Goal: Find contact information: Find contact information

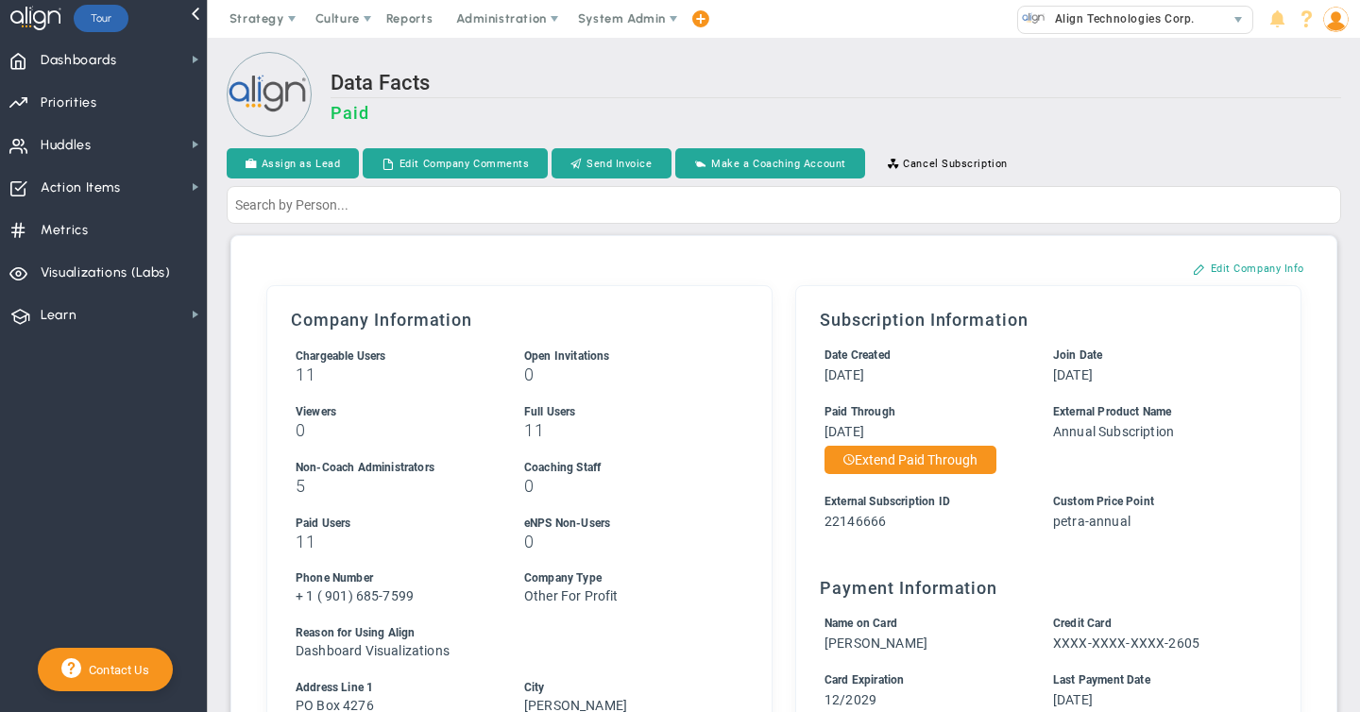
click at [599, 15] on span "System Admin" at bounding box center [622, 18] width 88 height 14
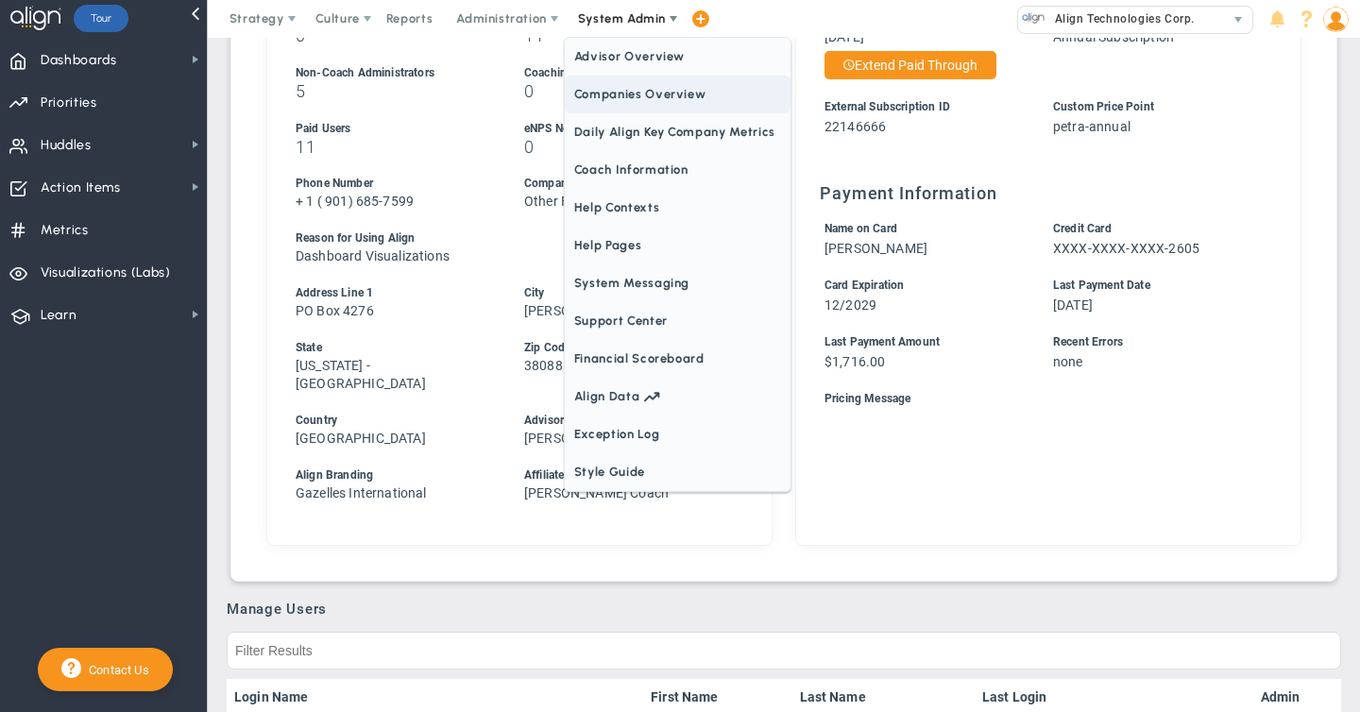
click at [600, 91] on span "Companies Overview" at bounding box center [678, 95] width 226 height 38
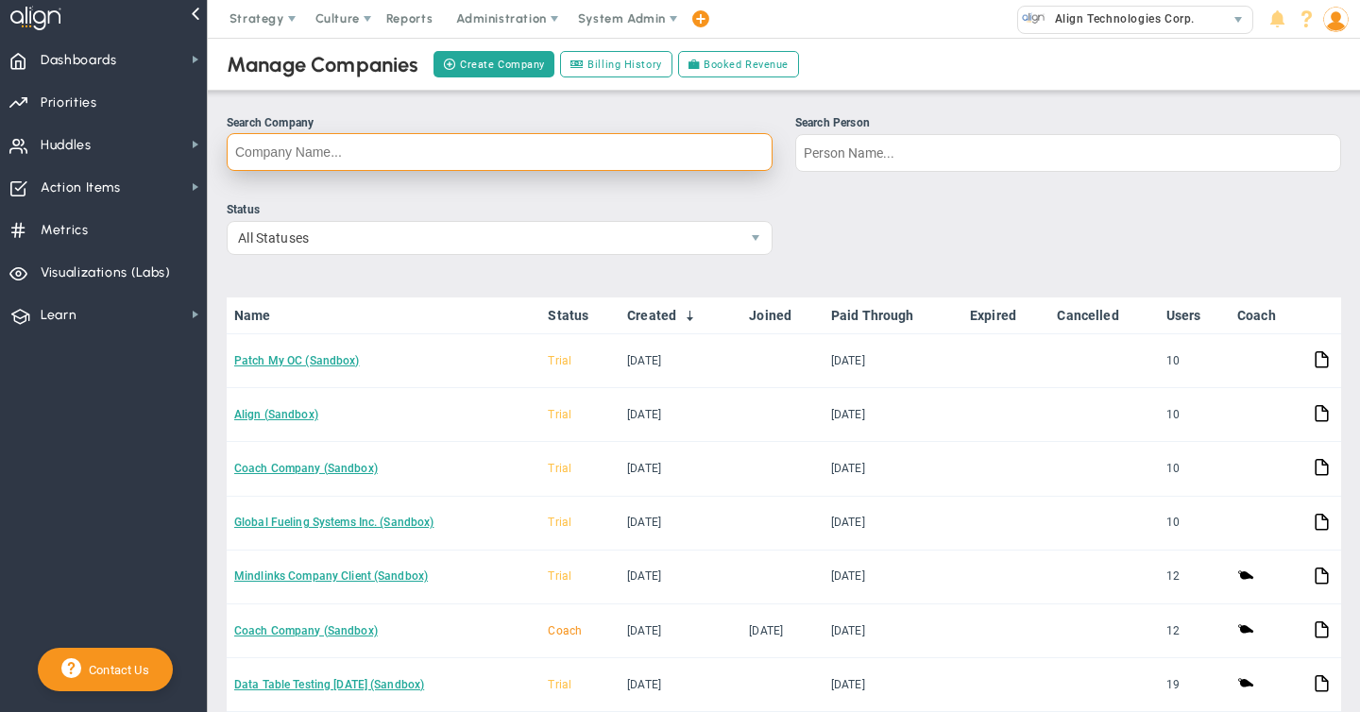
click at [338, 147] on input "Search Company" at bounding box center [500, 152] width 546 height 38
type input "natura"
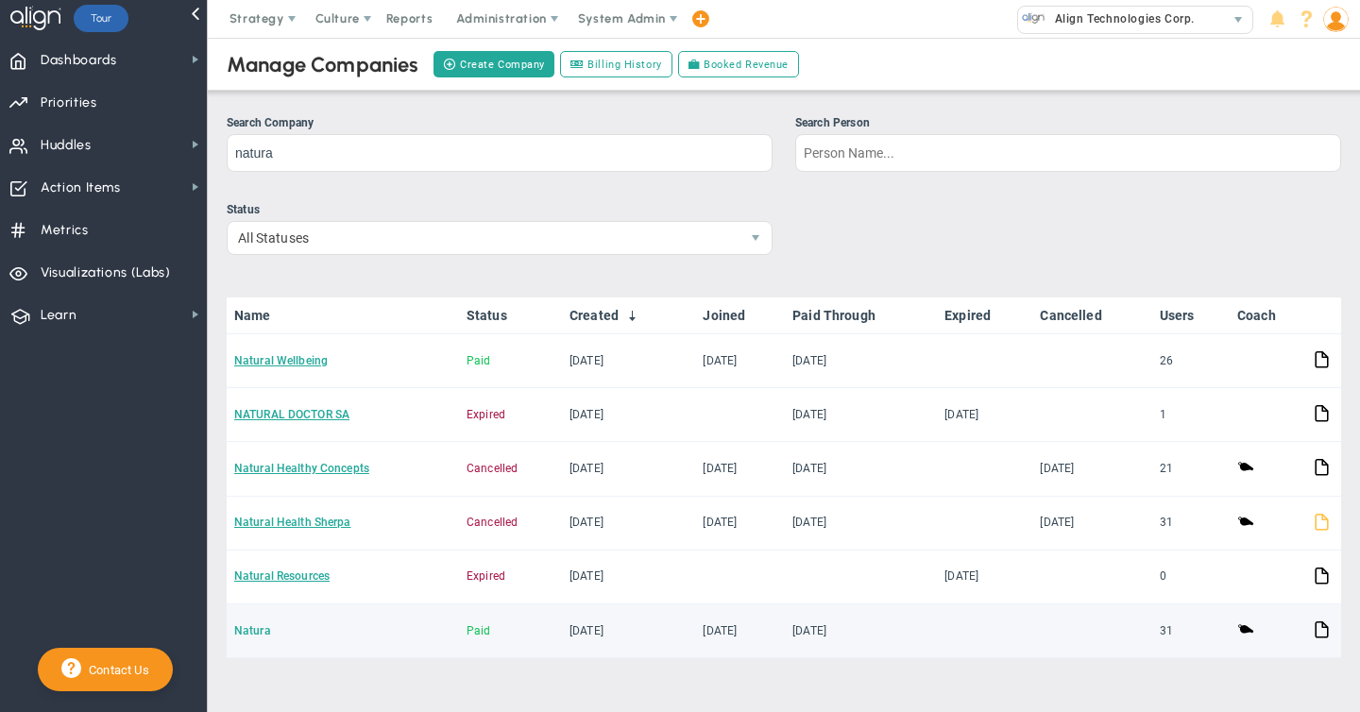
click at [249, 629] on link "Natura" at bounding box center [252, 630] width 37 height 13
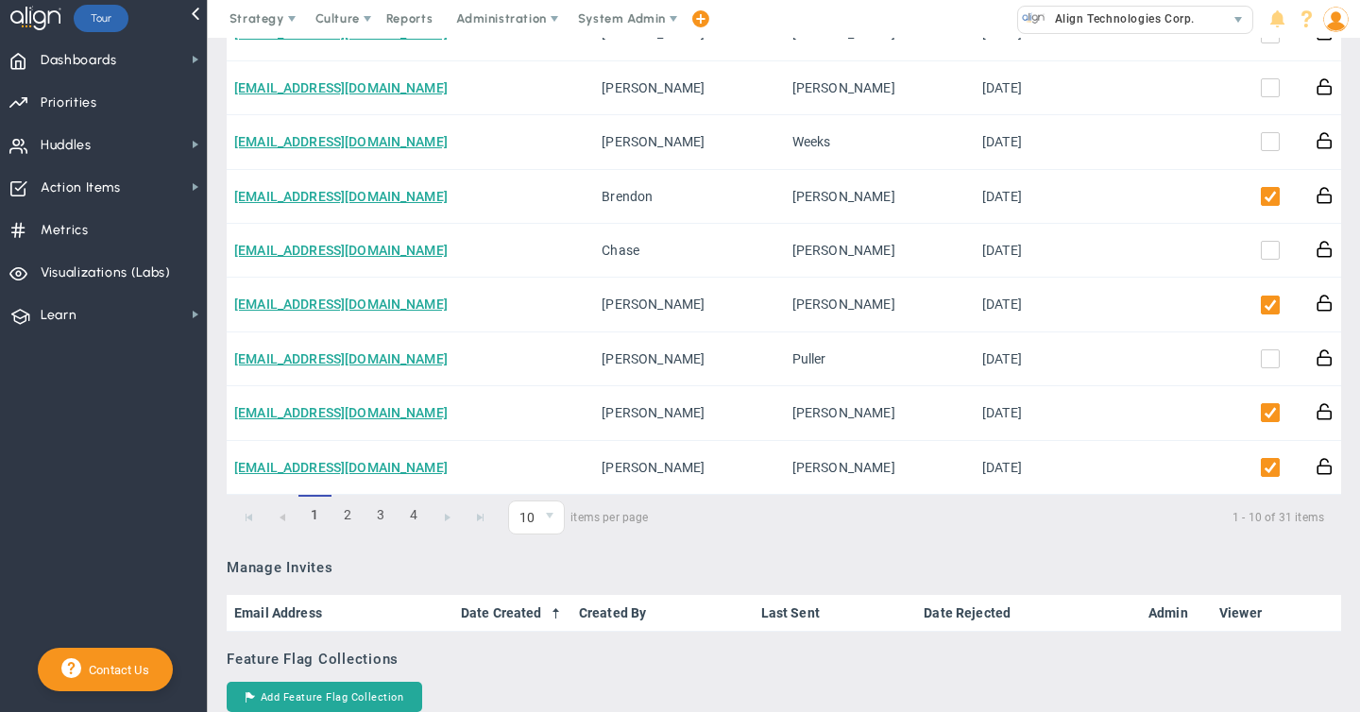
scroll to position [1397, 0]
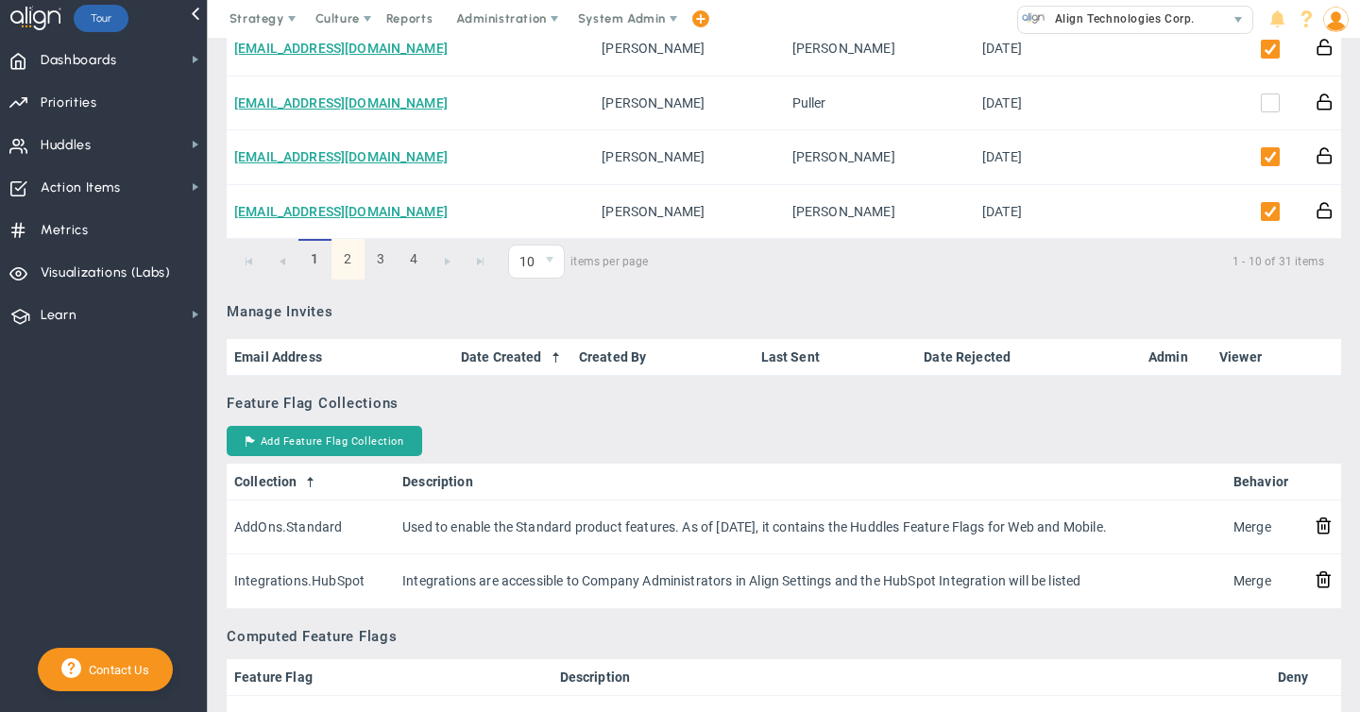
click at [349, 266] on link "2" at bounding box center [348, 259] width 33 height 41
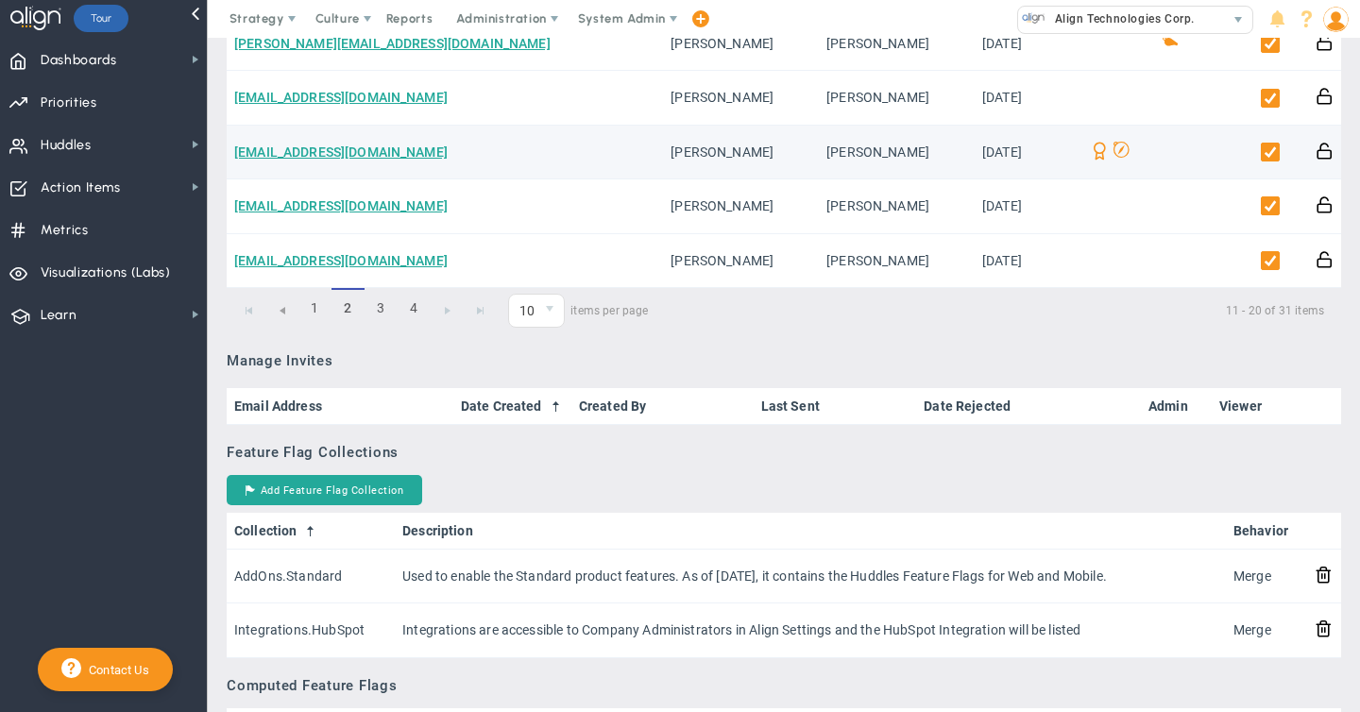
scroll to position [1339, 0]
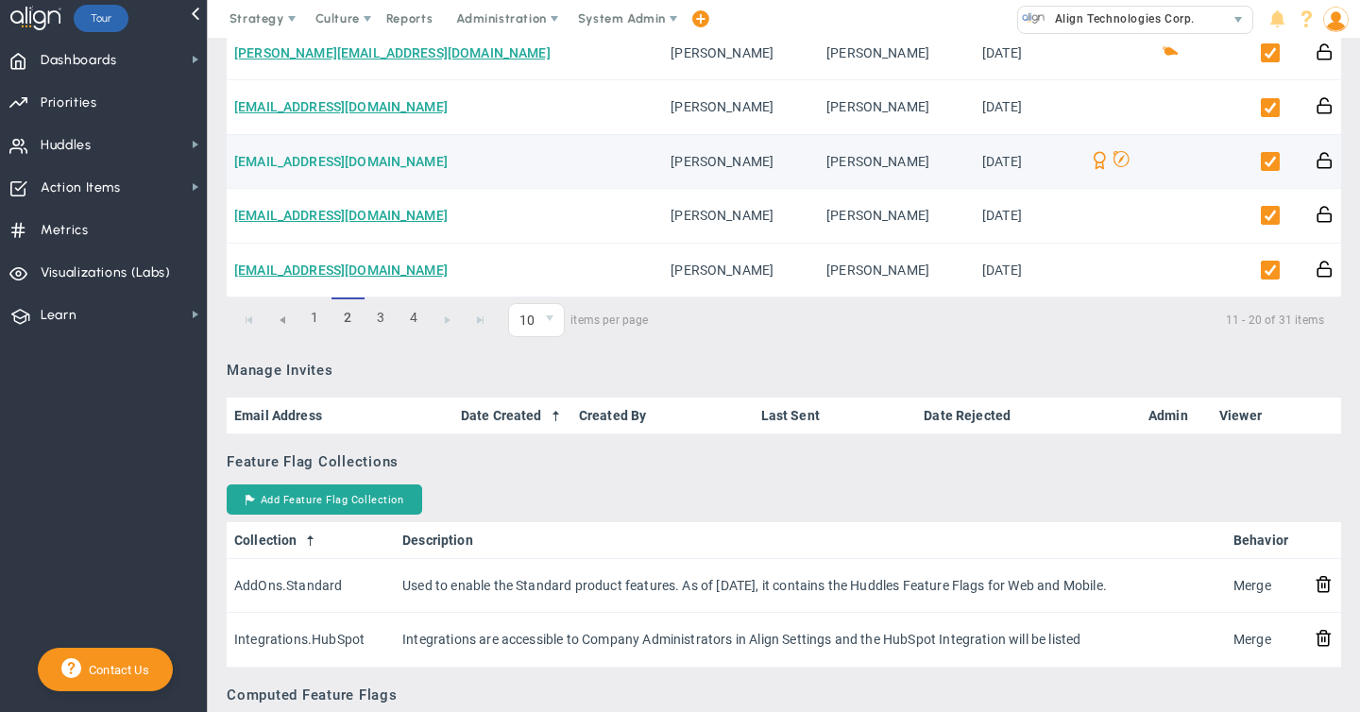
click at [327, 162] on link "[EMAIL_ADDRESS][DOMAIN_NAME]" at bounding box center [340, 161] width 213 height 15
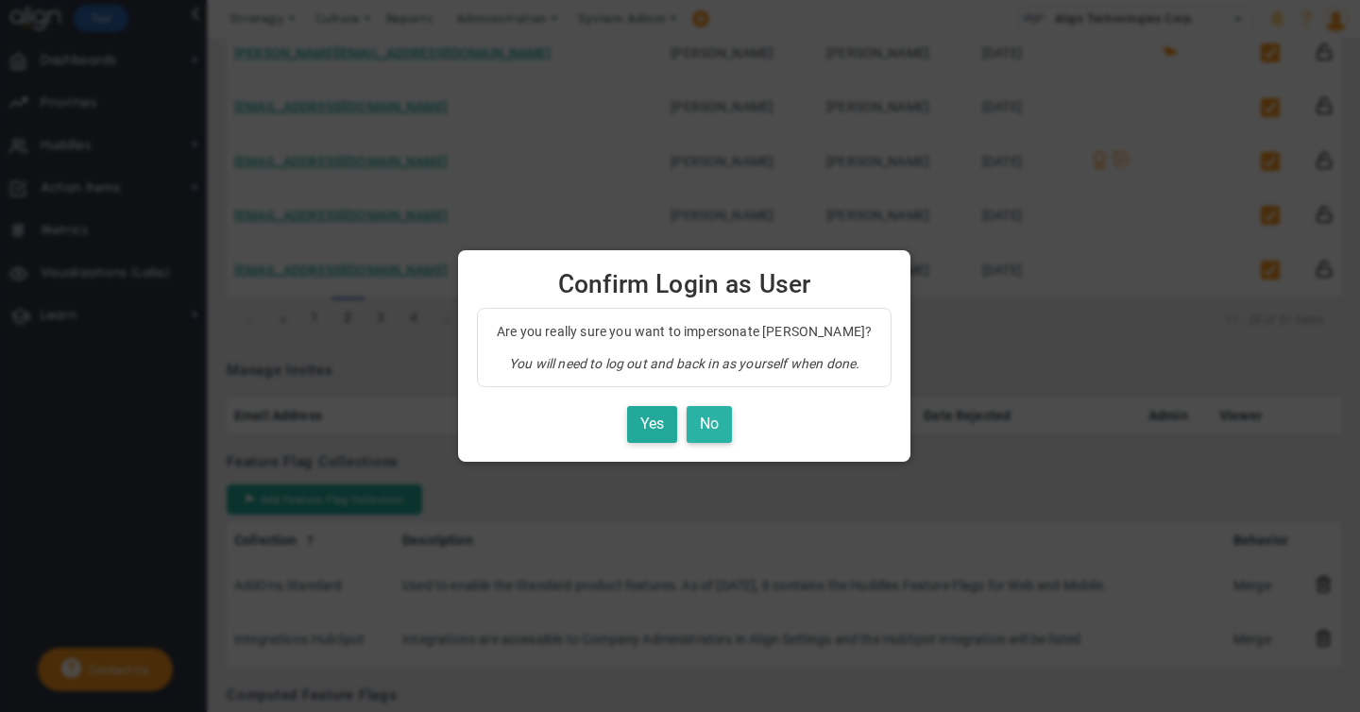
click at [703, 423] on button "No" at bounding box center [709, 424] width 45 height 37
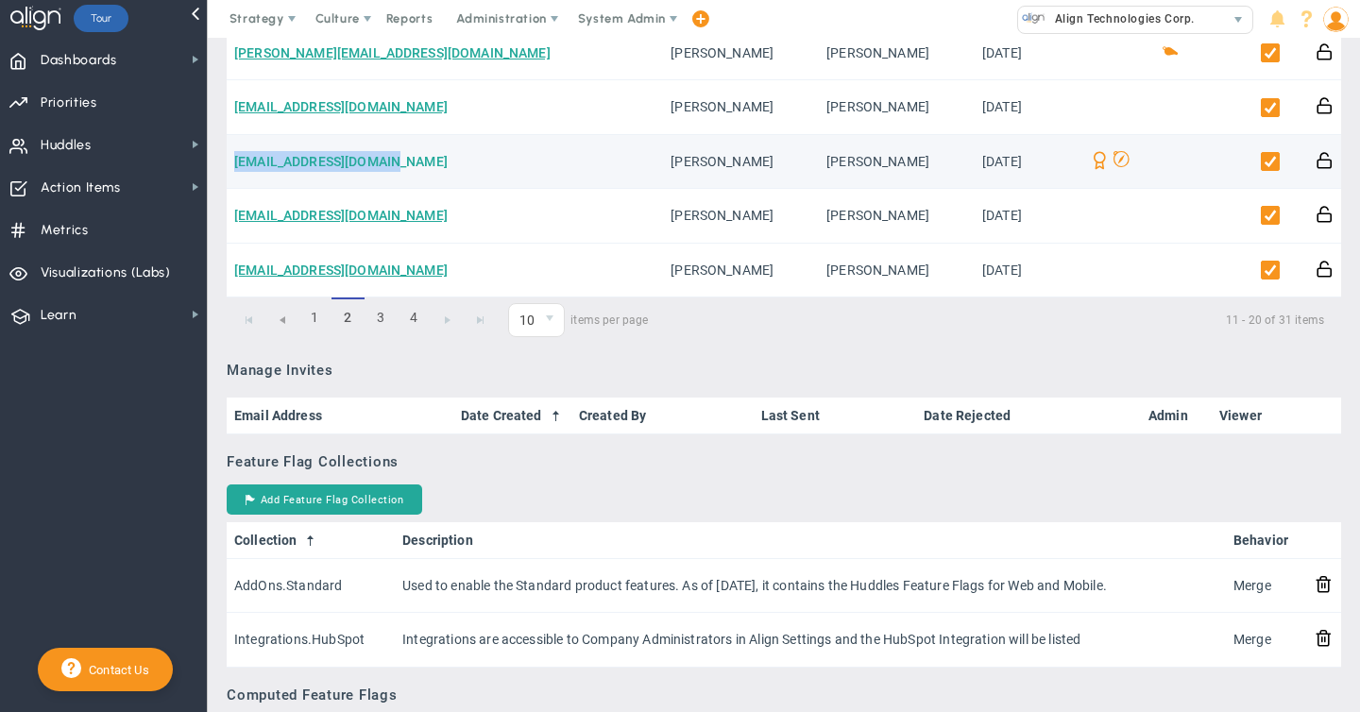
drag, startPoint x: 399, startPoint y: 164, endPoint x: 234, endPoint y: 166, distance: 164.4
click at [234, 166] on td "[EMAIL_ADDRESS][DOMAIN_NAME]" at bounding box center [445, 162] width 436 height 54
copy link "[EMAIL_ADDRESS][DOMAIN_NAME]"
